Goal: Information Seeking & Learning: Learn about a topic

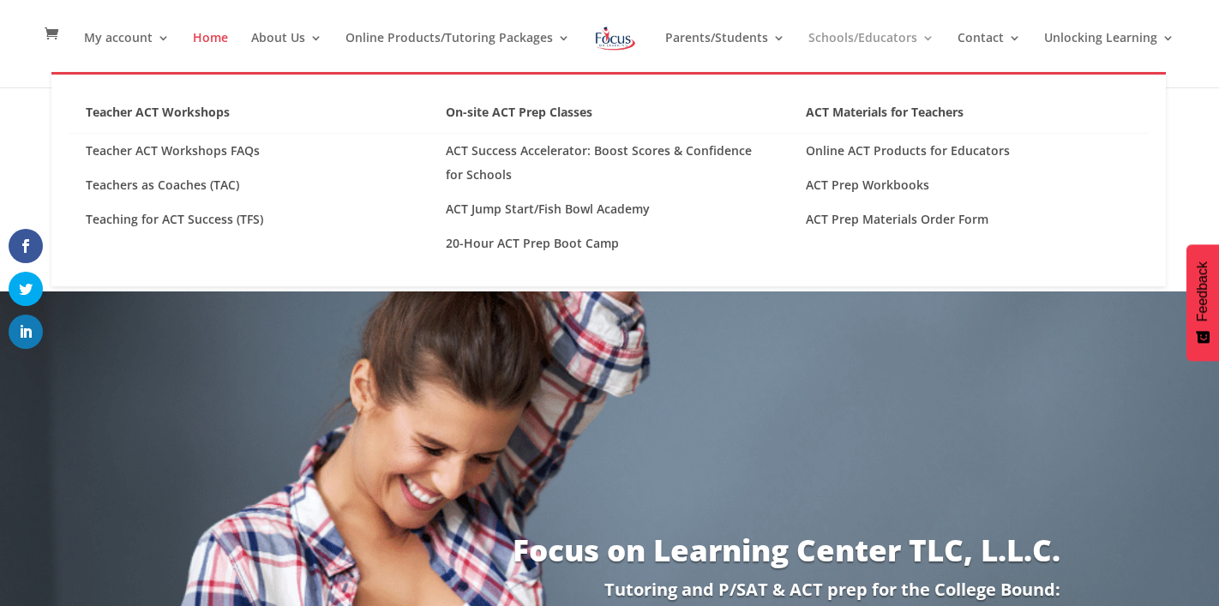
click at [808, 42] on link "Schools/Educators" at bounding box center [871, 52] width 126 height 40
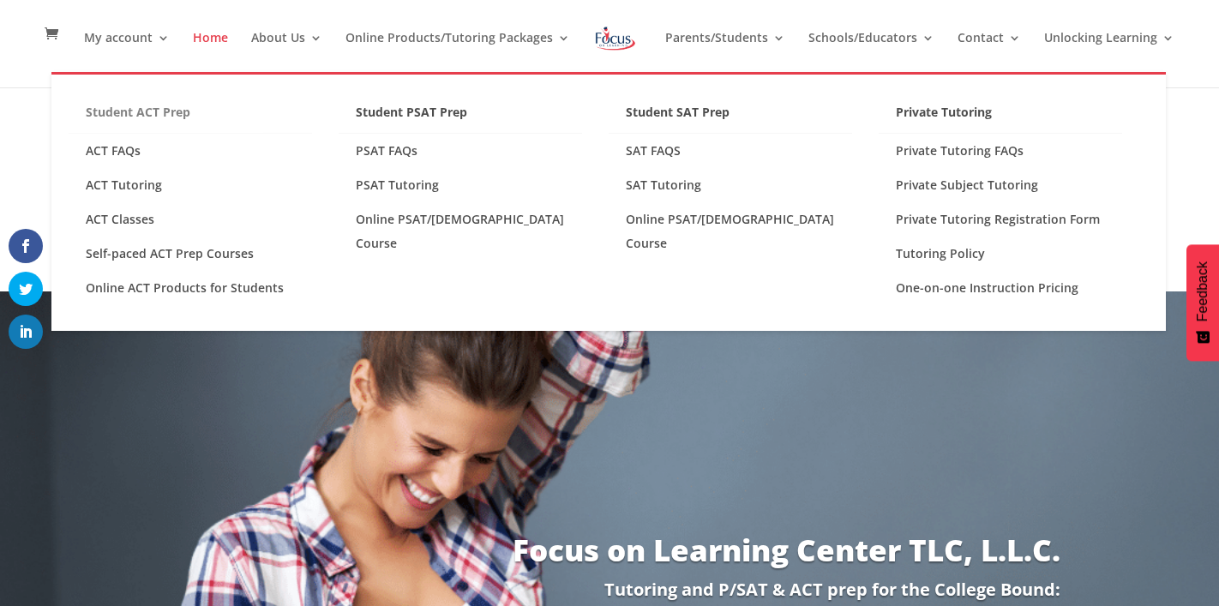
scroll to position [5, 0]
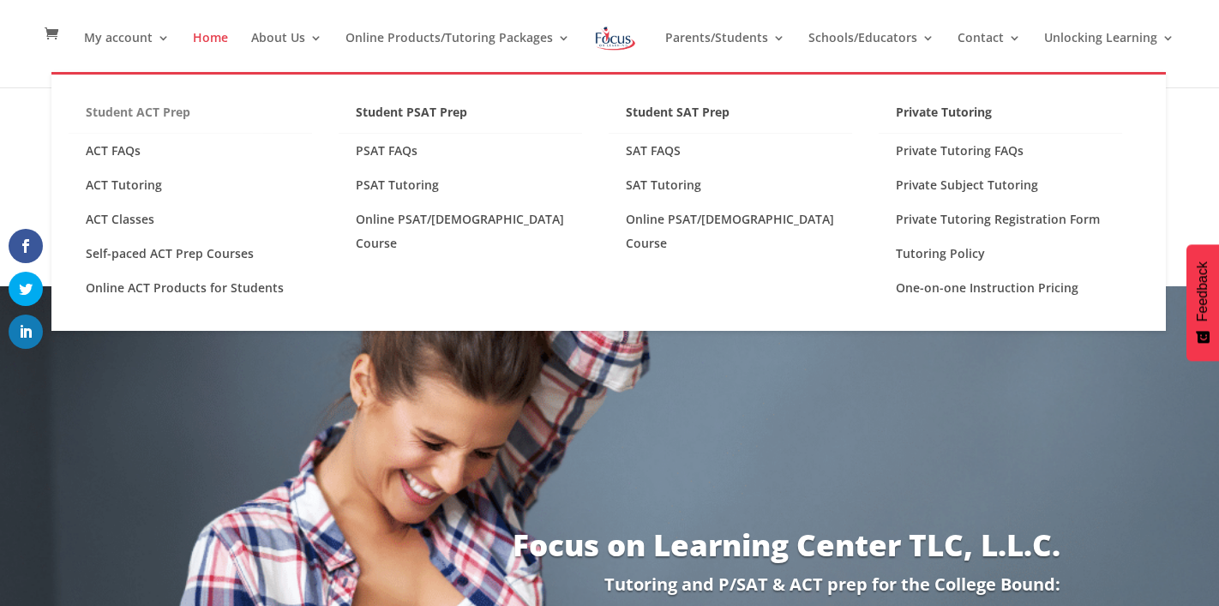
click at [145, 105] on link "Student ACT Prep" at bounding box center [190, 116] width 243 height 33
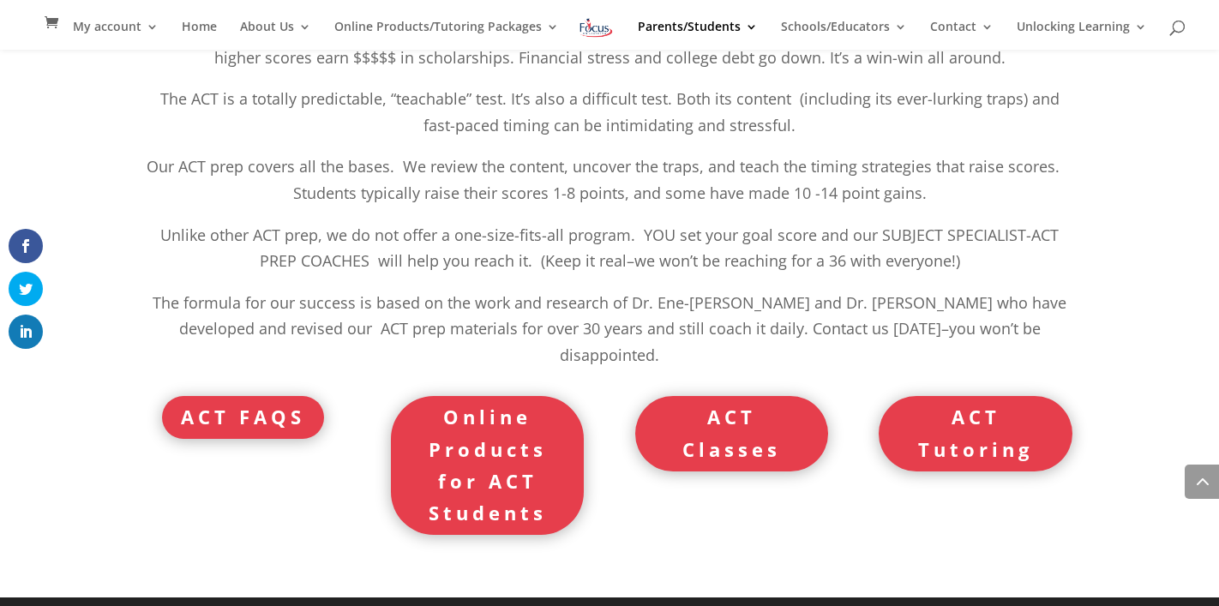
scroll to position [760, 0]
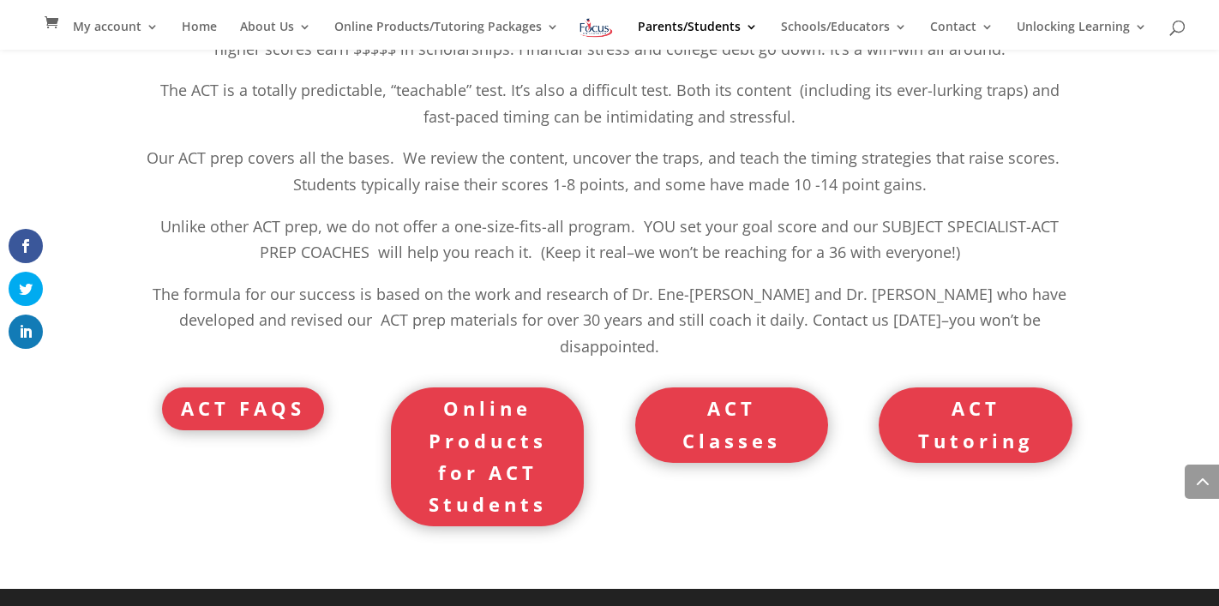
click at [466, 417] on link "Online Products for ACT Students" at bounding box center [487, 457] width 193 height 140
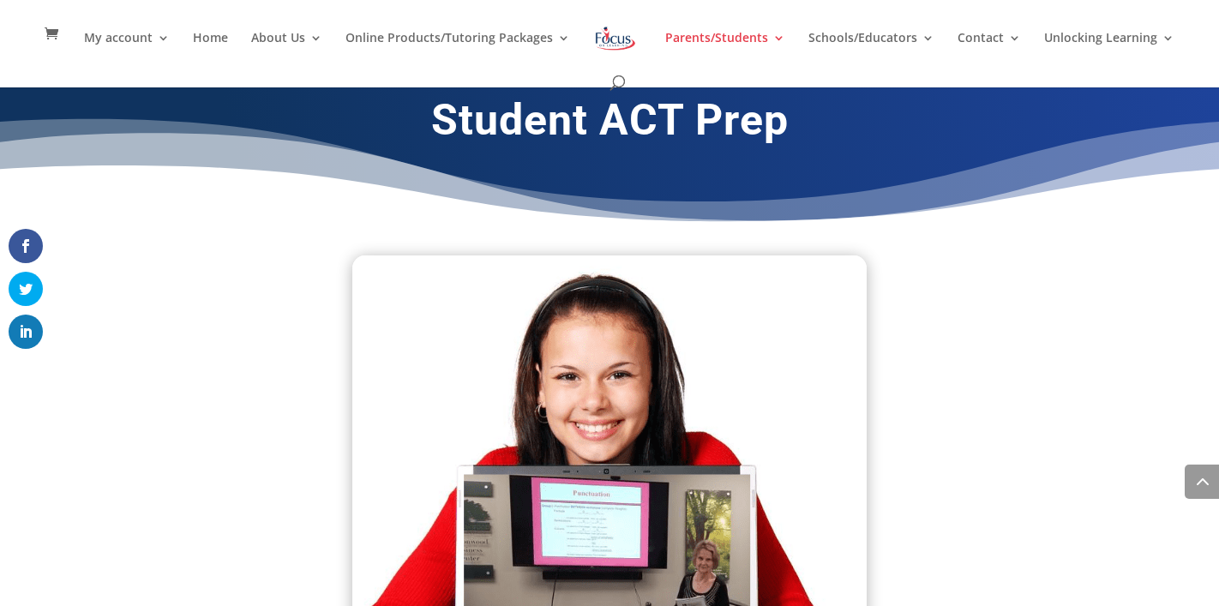
scroll to position [746, 0]
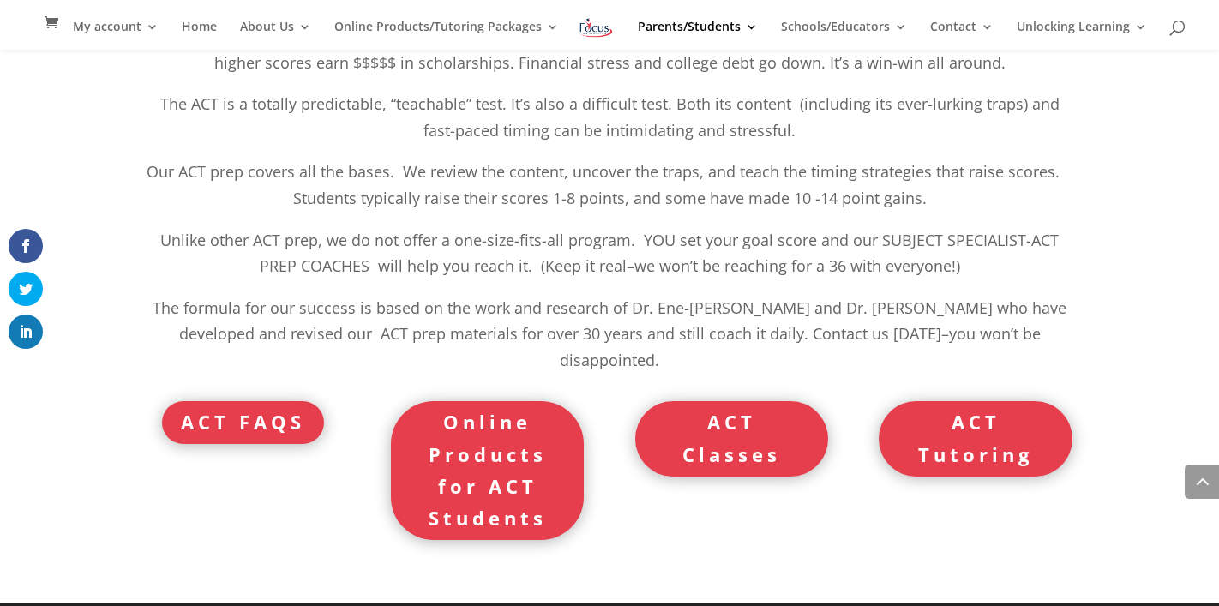
click at [776, 423] on link "ACT Classes" at bounding box center [731, 438] width 193 height 75
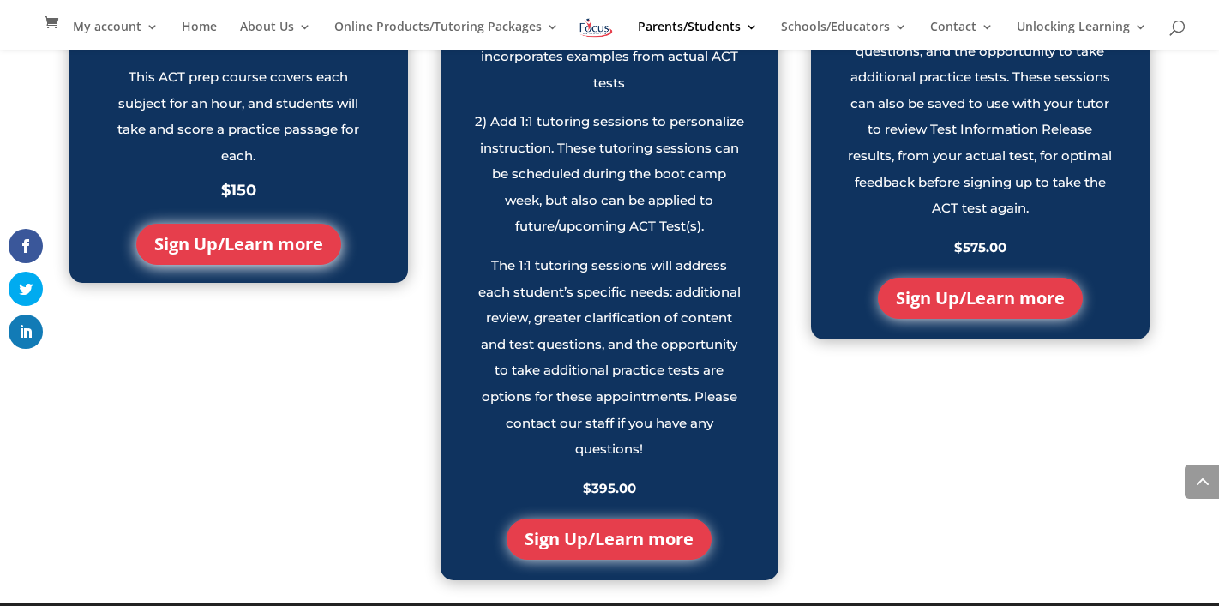
scroll to position [1933, 0]
